Goal: Check status

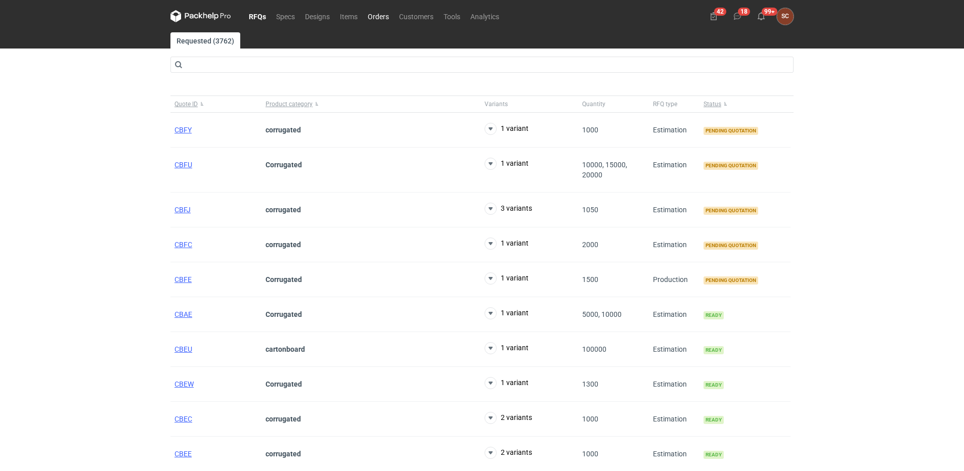
click at [378, 17] on link "Orders" at bounding box center [378, 16] width 31 height 12
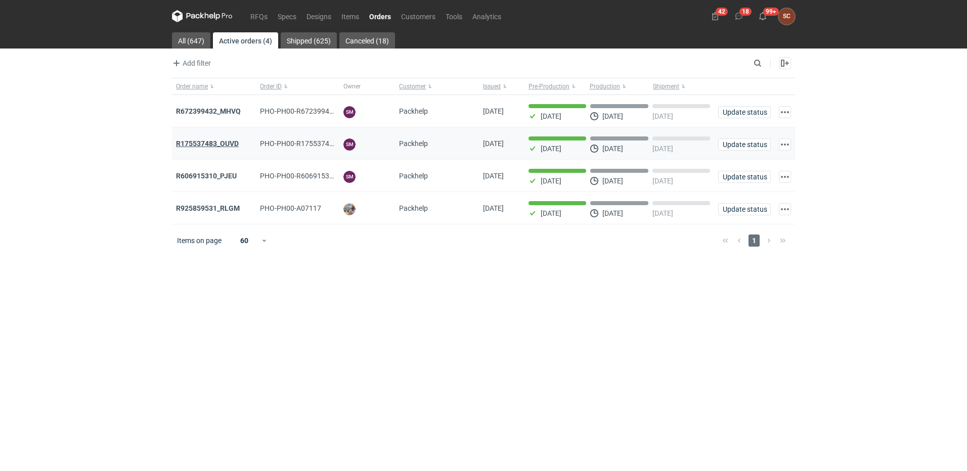
click at [210, 143] on strong "R175537483_OUVD" at bounding box center [207, 144] width 63 height 8
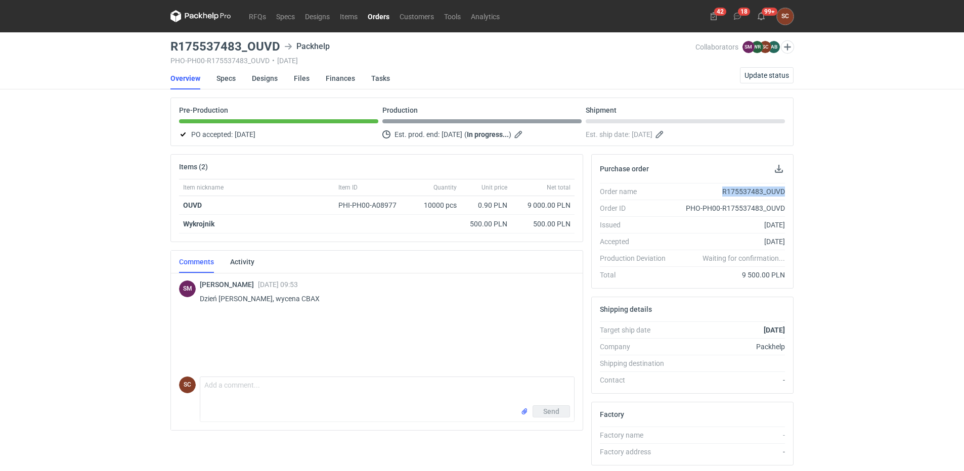
drag, startPoint x: 724, startPoint y: 191, endPoint x: 807, endPoint y: 184, distance: 83.7
click at [807, 184] on div "RFQs Specs Designs Items Orders Customers Tools Analytics 42 18 99+ SC [PERSON_…" at bounding box center [482, 235] width 964 height 471
copy div "R175537483_OUVD"
